Goal: Task Accomplishment & Management: Manage account settings

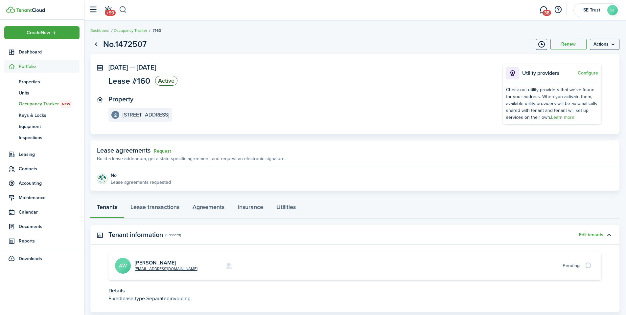
click at [124, 9] on button "button" at bounding box center [123, 9] width 8 height 11
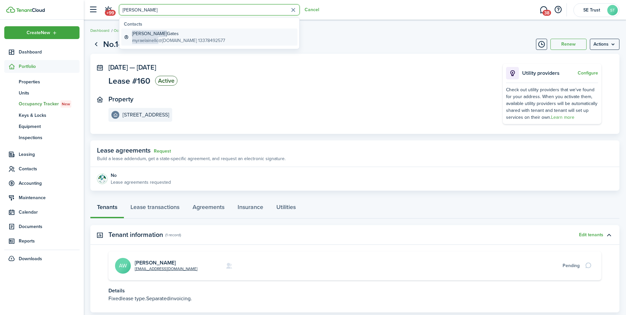
type input "[PERSON_NAME]"
click at [184, 35] on global-search-item-title "[PERSON_NAME]" at bounding box center [178, 33] width 93 height 7
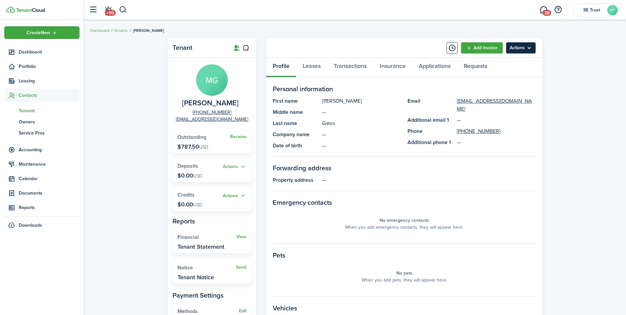
click at [520, 48] on menu-btn "Actions" at bounding box center [521, 47] width 30 height 11
click at [321, 64] on link "Leases" at bounding box center [311, 68] width 31 height 20
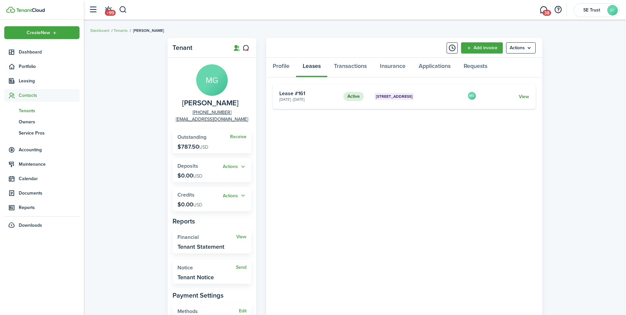
click at [527, 94] on link "View" at bounding box center [524, 96] width 10 height 7
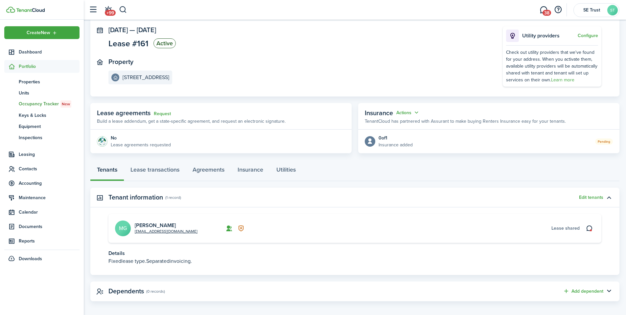
scroll to position [42, 0]
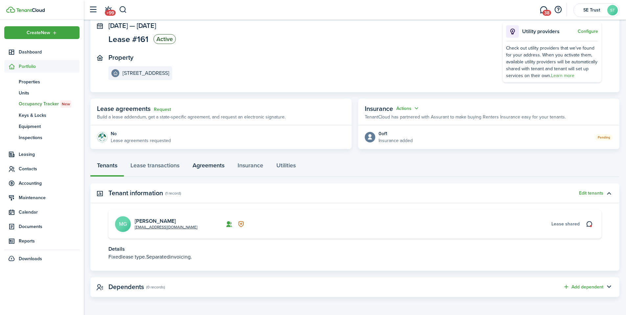
click at [204, 164] on link "Agreements" at bounding box center [208, 167] width 45 height 20
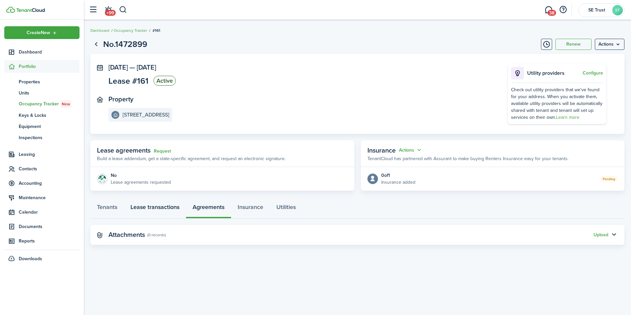
click at [167, 210] on link "Lease transactions" at bounding box center [155, 209] width 62 height 20
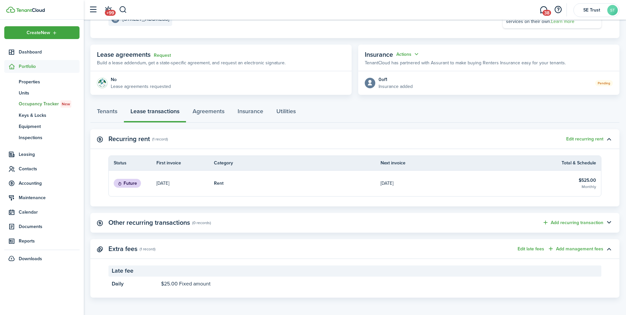
scroll to position [97, 0]
click at [285, 112] on link "Utilities" at bounding box center [286, 112] width 33 height 20
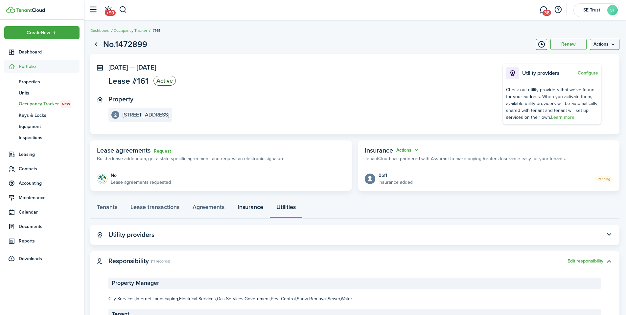
click at [248, 204] on link "Insurance" at bounding box center [250, 209] width 39 height 20
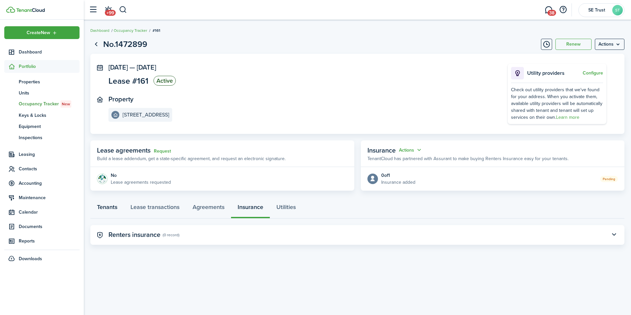
click at [106, 209] on link "Tenants" at bounding box center [107, 209] width 34 height 20
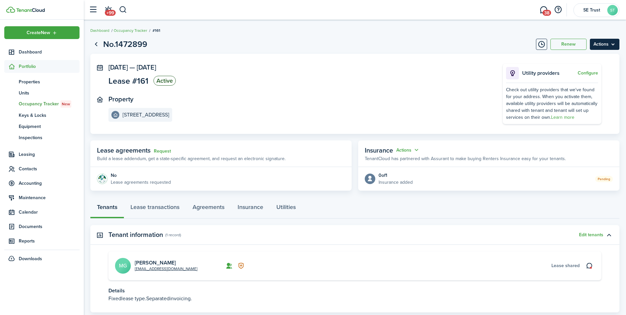
click at [606, 46] on menu-btn "Actions" at bounding box center [605, 44] width 30 height 11
click at [578, 58] on button "Edit" at bounding box center [590, 58] width 57 height 11
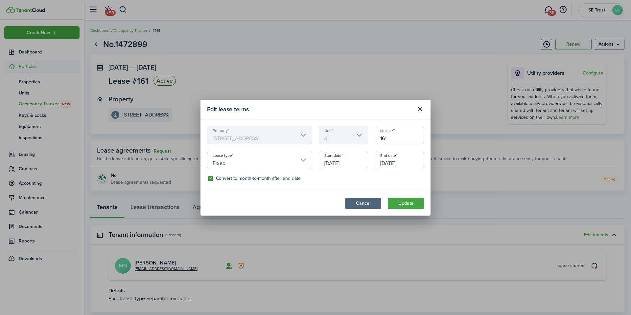
click at [357, 201] on button "Cancel" at bounding box center [363, 203] width 36 height 11
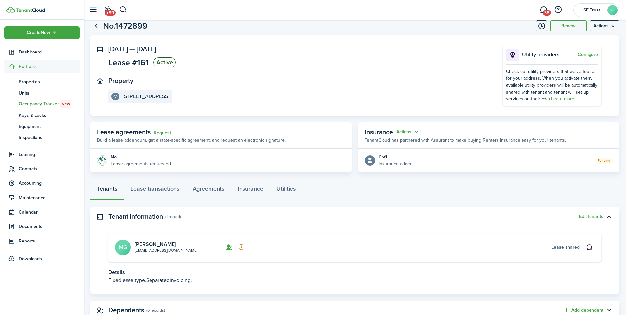
scroll to position [42, 0]
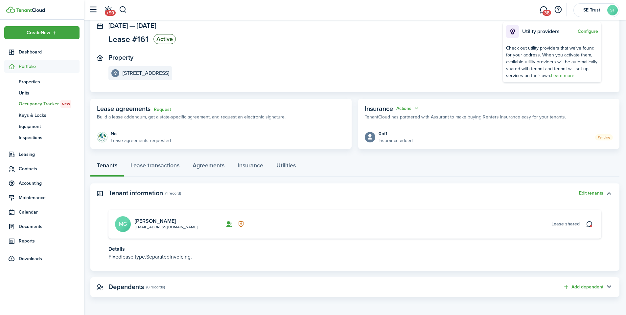
click at [512, 229] on card "[EMAIL_ADDRESS][DOMAIN_NAME] [PERSON_NAME] MG Lease shared" at bounding box center [354, 224] width 493 height 29
click at [260, 168] on link "Insurance" at bounding box center [250, 167] width 39 height 20
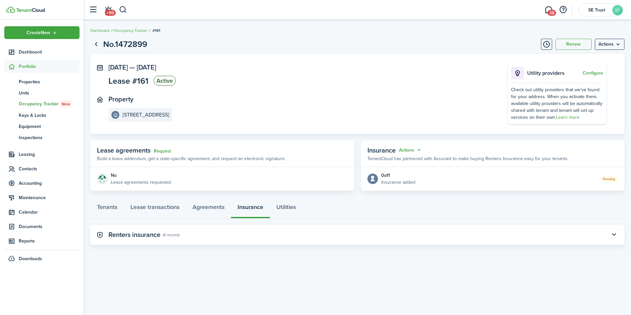
click at [173, 235] on panel-main-subtitle "(0 record)" at bounding box center [171, 235] width 17 height 6
click at [173, 234] on panel-main-subtitle "(0 record)" at bounding box center [171, 235] width 17 height 6
click at [615, 234] on button "button" at bounding box center [613, 235] width 11 height 11
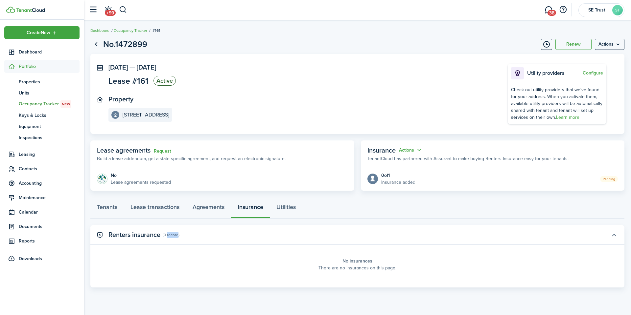
click at [615, 234] on button "button" at bounding box center [613, 235] width 11 height 11
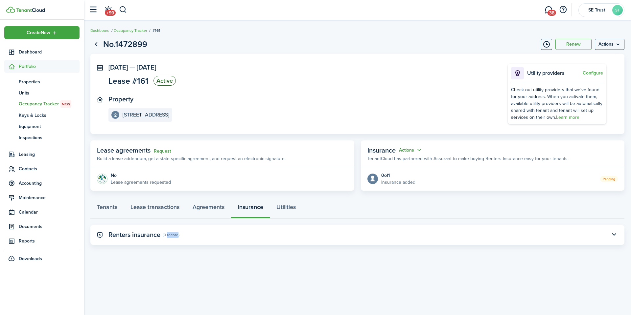
click at [418, 151] on button "Actions" at bounding box center [411, 151] width 24 height 8
click at [422, 149] on button "Actions" at bounding box center [411, 151] width 24 height 8
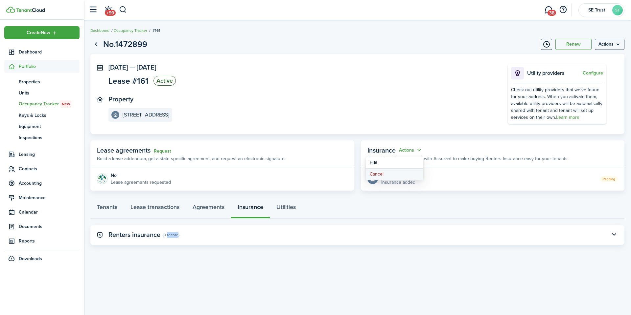
click at [381, 174] on button "Cancel" at bounding box center [394, 174] width 57 height 11
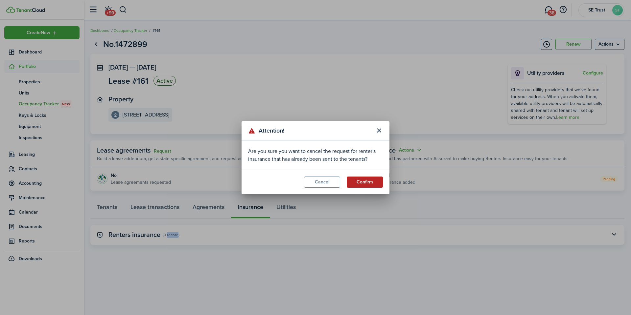
click at [367, 180] on button "Confirm" at bounding box center [365, 182] width 36 height 11
